Goal: Browse casually

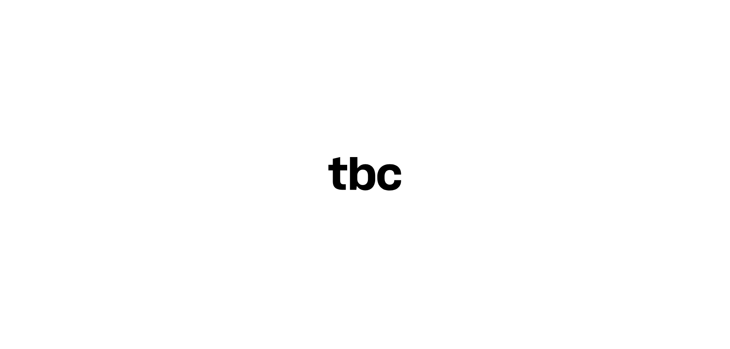
scroll to position [33, 0]
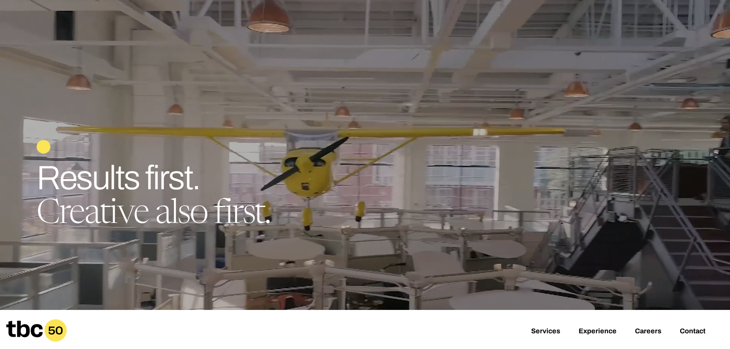
scroll to position [38, 0]
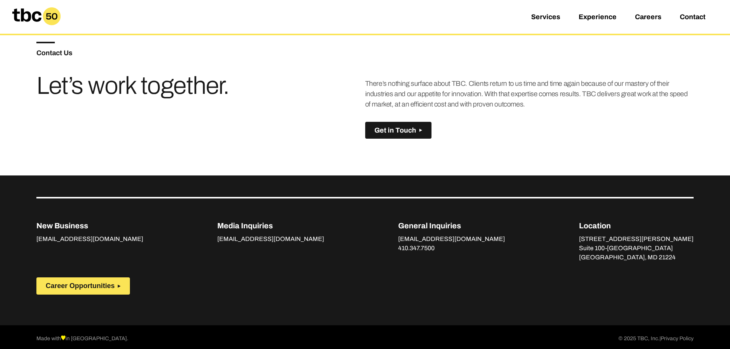
scroll to position [537, 0]
